Goal: Find specific page/section: Find specific page/section

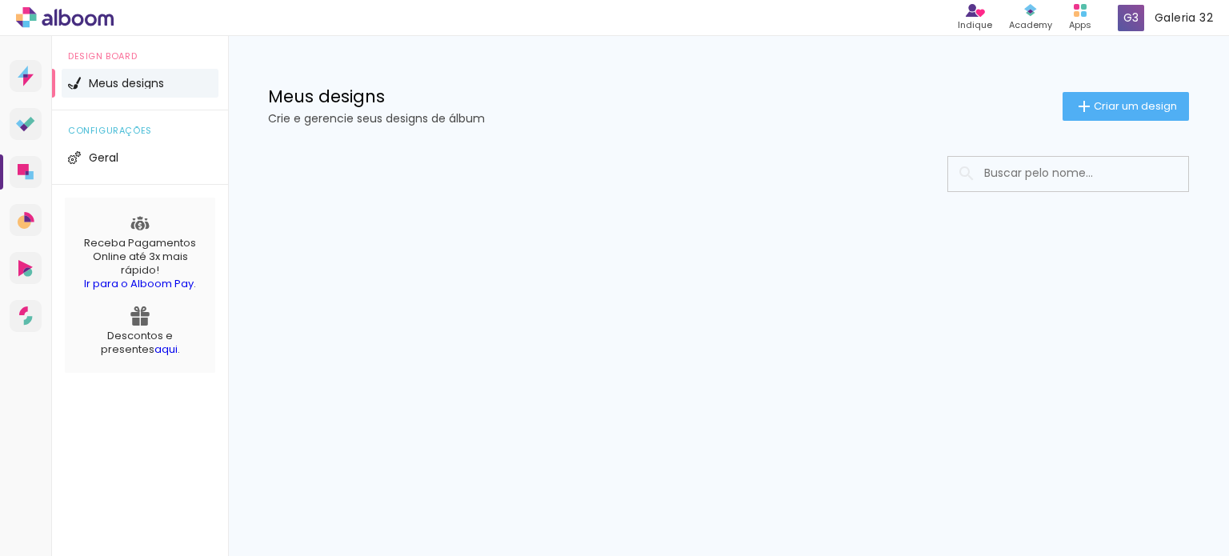
click at [1015, 175] on input at bounding box center [1090, 173] width 228 height 33
type input "[PERSON_NAME]"
type paper-input "[PERSON_NAME]"
click at [33, 130] on icon at bounding box center [25, 124] width 19 height 15
